Goal: Task Accomplishment & Management: Use online tool/utility

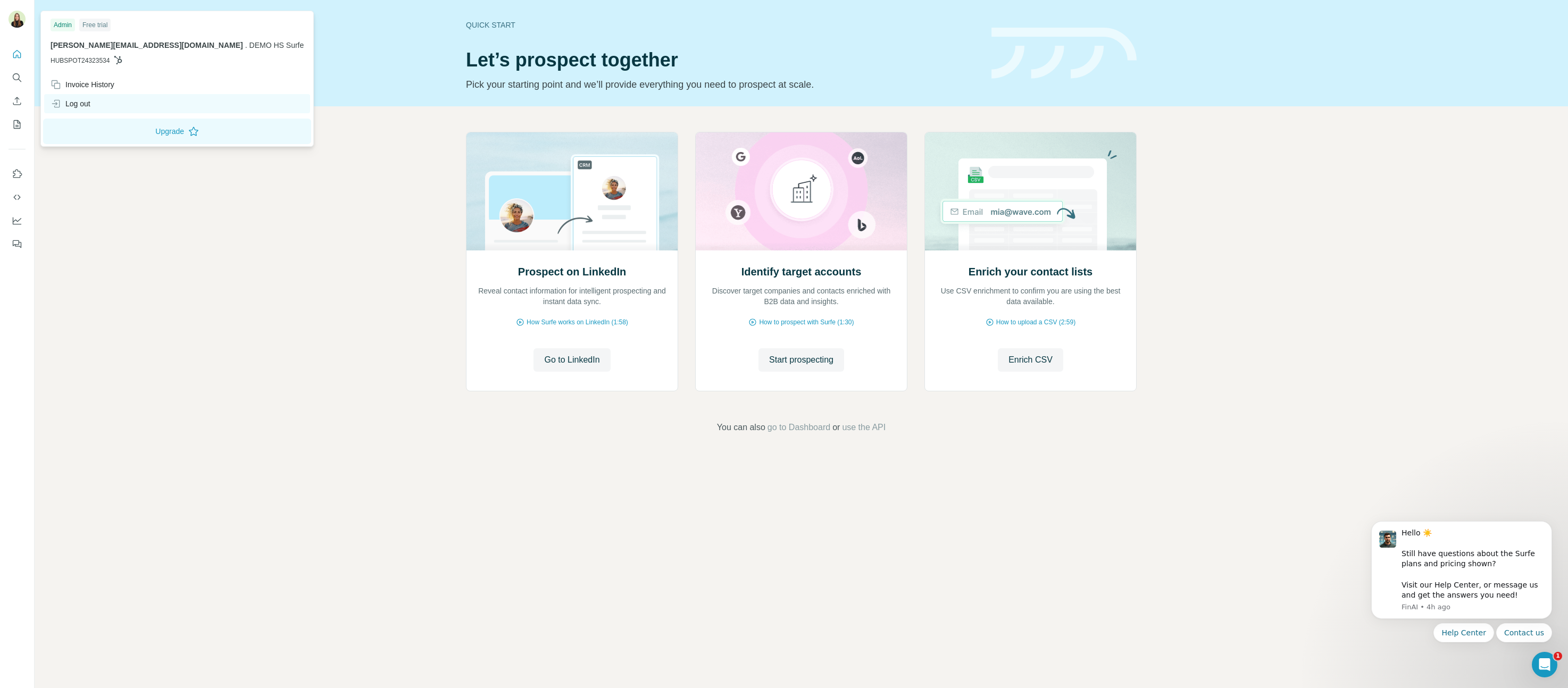
click at [69, 99] on div "Log out" at bounding box center [71, 103] width 40 height 10
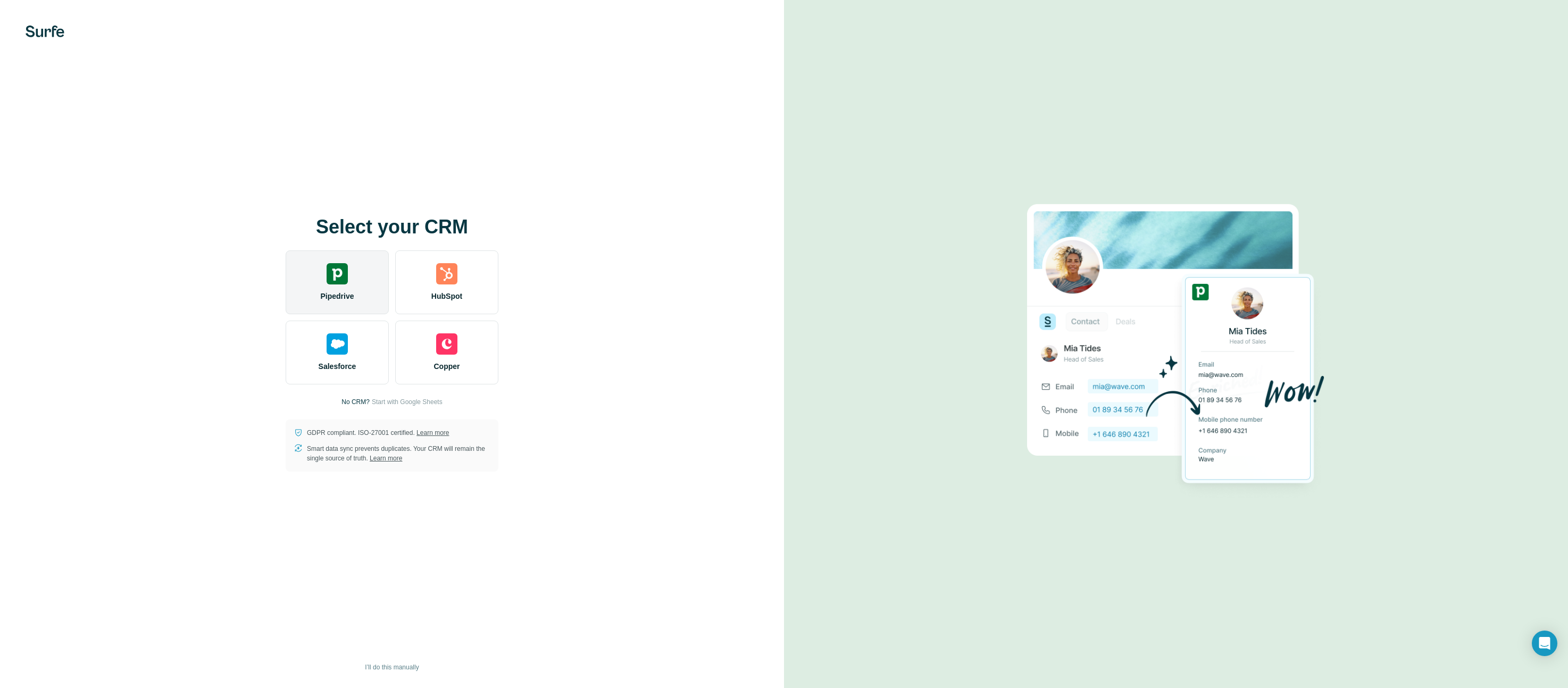
click at [319, 288] on div "Pipedrive" at bounding box center [337, 282] width 103 height 64
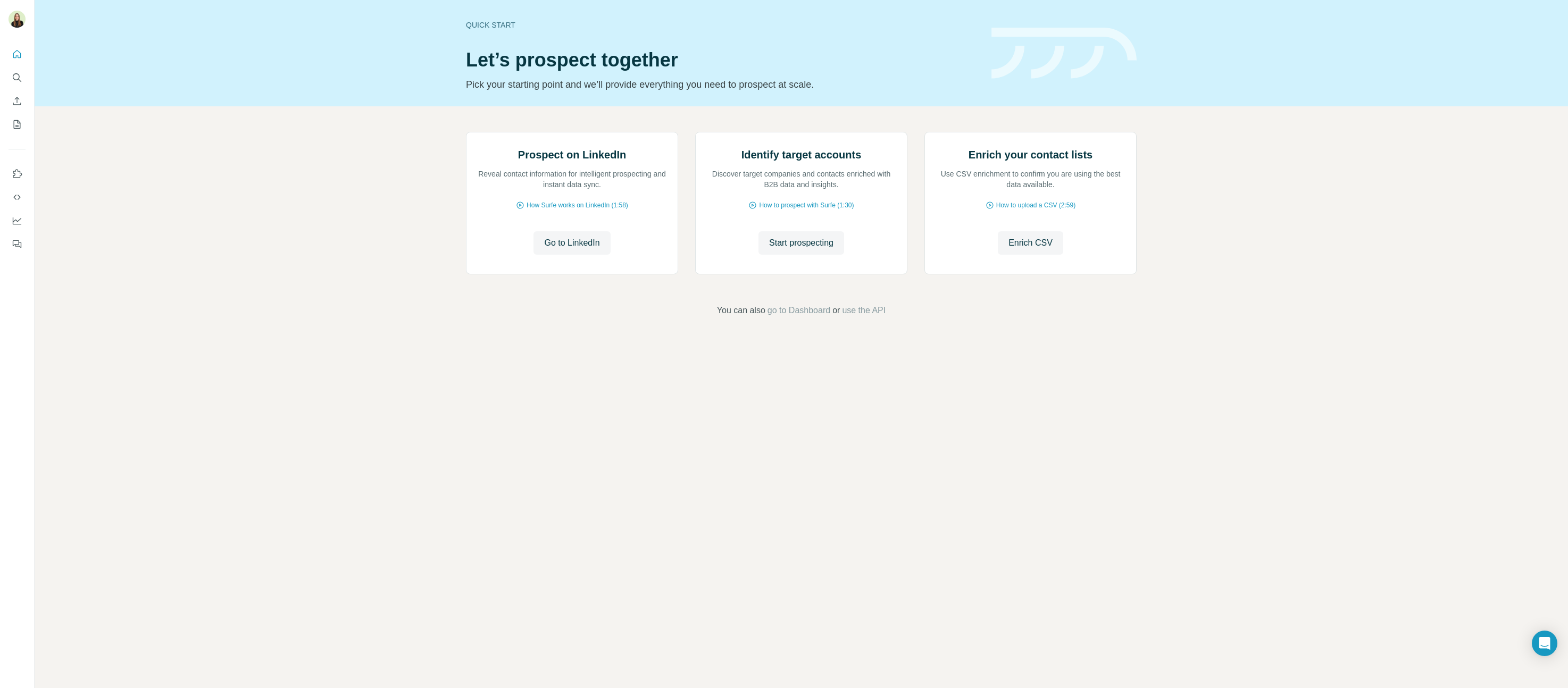
click at [200, 65] on div "Quick start Let’s prospect together Pick your starting point and we’ll provide …" at bounding box center [802, 53] width 1534 height 106
click at [544, 249] on span "Go to LinkedIn" at bounding box center [572, 243] width 56 height 13
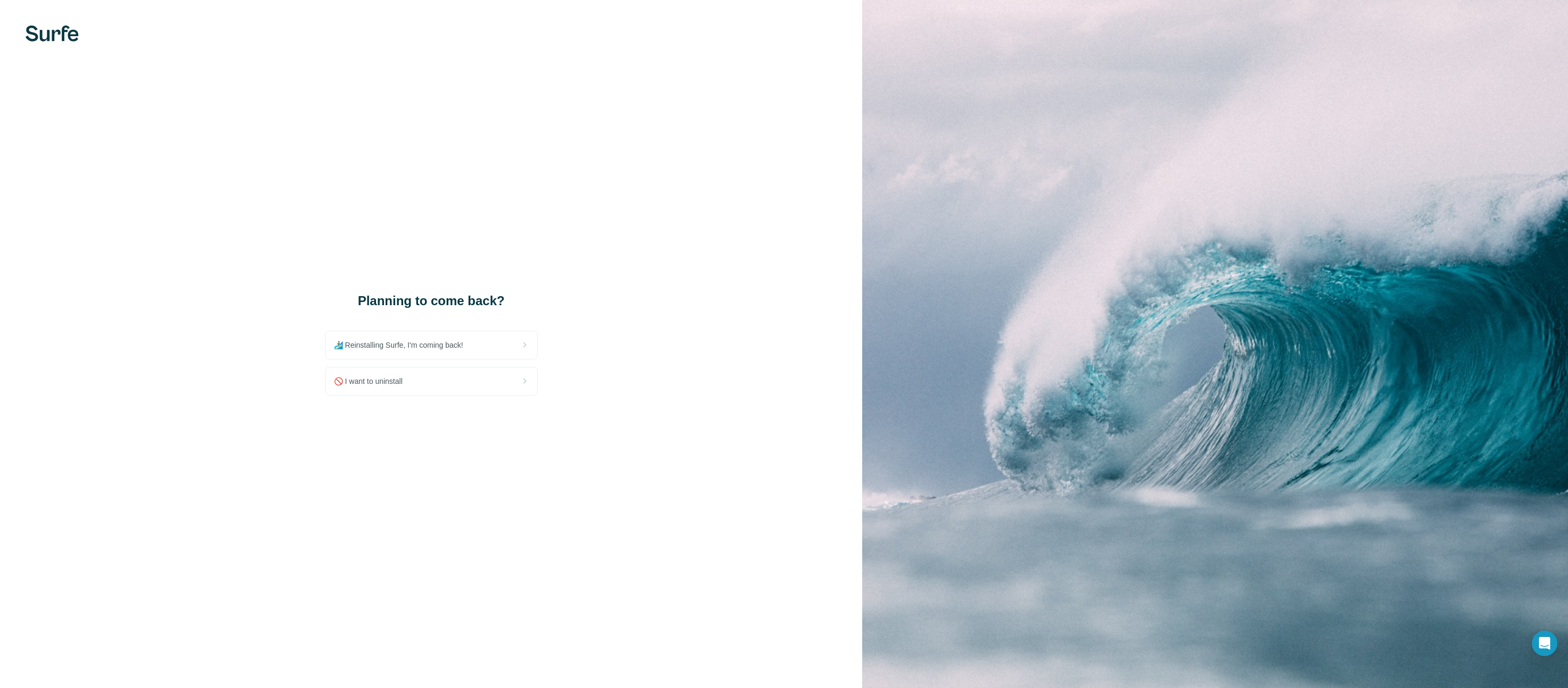
click at [117, 114] on div "Planning to come back? 🏄🏻‍♂️ Reinstalling Surfe, I'm coming back! 🚫 I want to u…" at bounding box center [431, 344] width 862 height 688
